Goal: Task Accomplishment & Management: Manage account settings

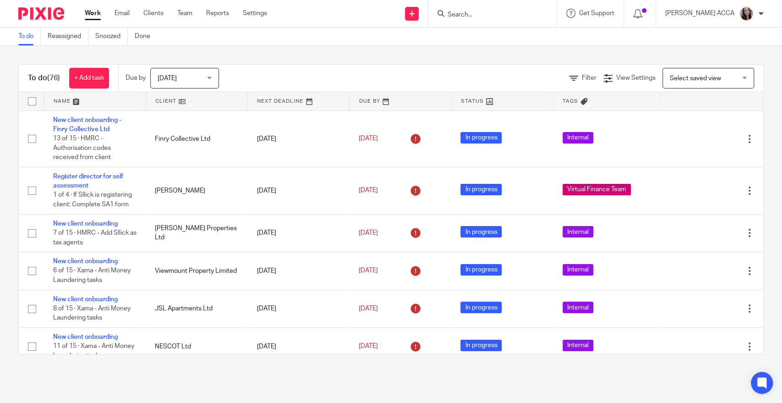
click at [478, 14] on input "Search" at bounding box center [488, 15] width 82 height 8
click at [700, 12] on p "[PERSON_NAME] ACCA" at bounding box center [699, 13] width 69 height 9
click at [725, 35] on span "My profile" at bounding box center [725, 36] width 28 height 6
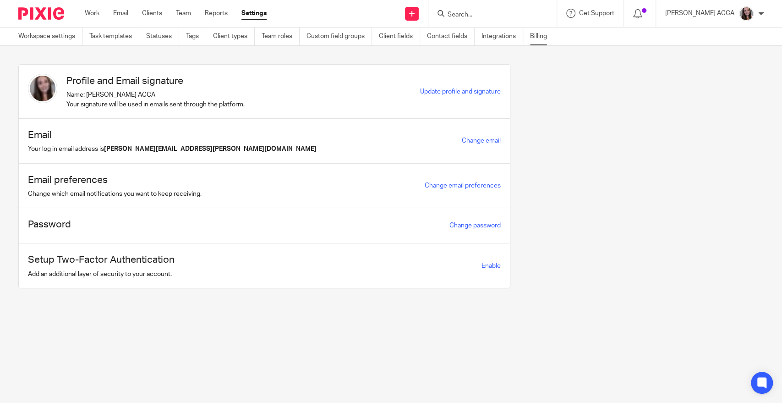
click at [545, 34] on link "Billing" at bounding box center [542, 36] width 24 height 18
